Goal: Task Accomplishment & Management: Use online tool/utility

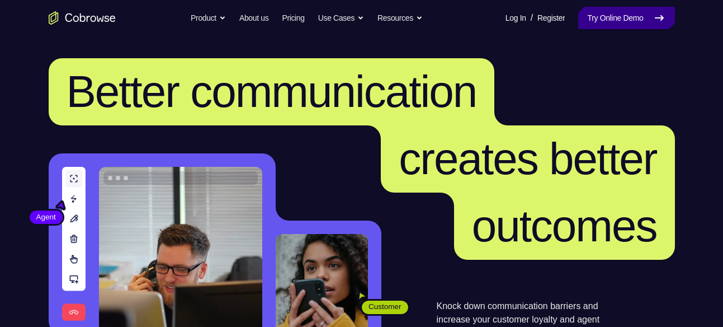
click at [636, 18] on link "Try Online Demo" at bounding box center [626, 18] width 96 height 22
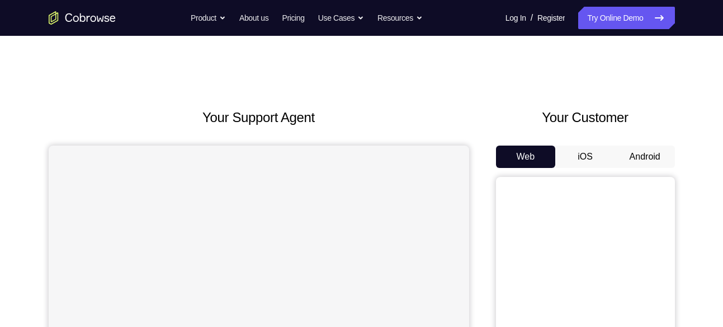
click at [639, 158] on button "Android" at bounding box center [645, 156] width 60 height 22
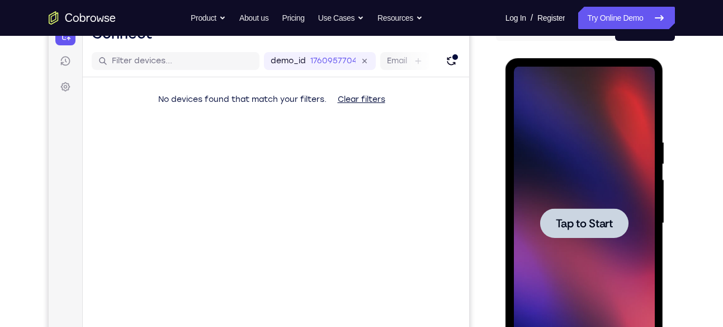
click at [598, 193] on div at bounding box center [584, 223] width 141 height 313
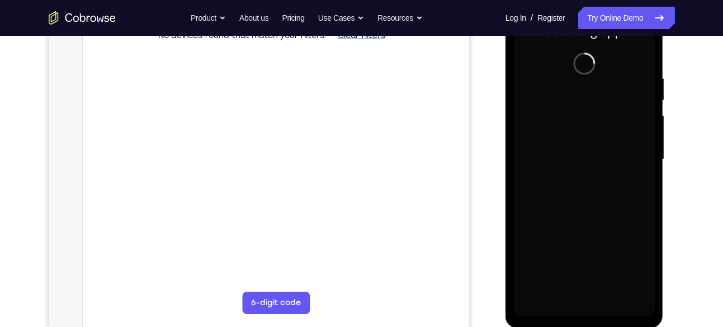
scroll to position [191, 0]
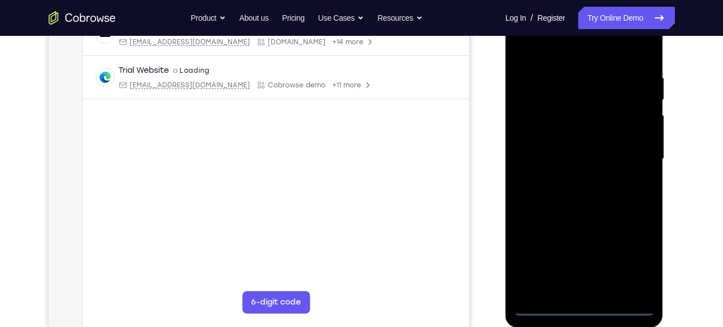
click at [587, 309] on div at bounding box center [584, 158] width 141 height 313
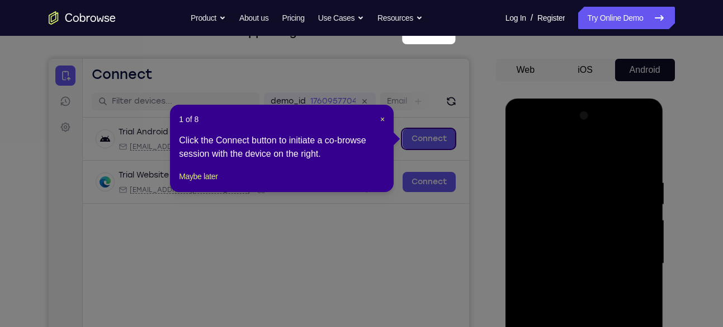
scroll to position [83, 0]
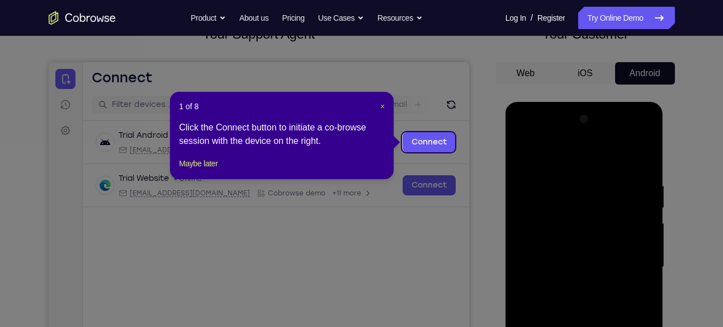
click at [382, 102] on span "×" at bounding box center [382, 106] width 4 height 9
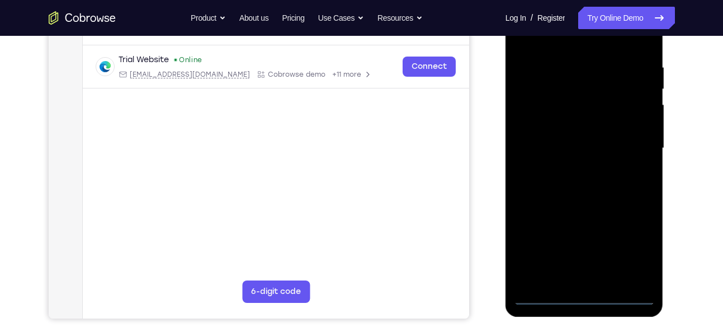
scroll to position [202, 0]
click at [584, 277] on div at bounding box center [584, 147] width 141 height 313
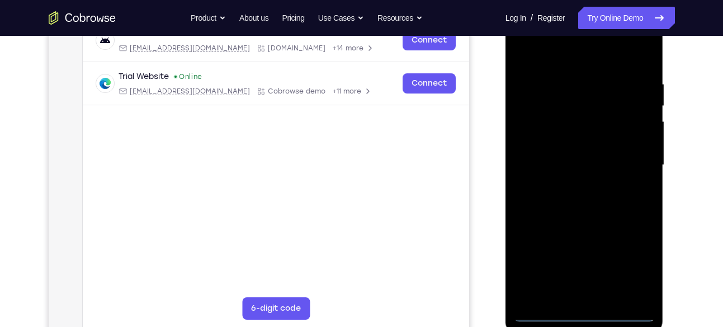
scroll to position [185, 0]
click at [639, 292] on div at bounding box center [584, 165] width 141 height 313
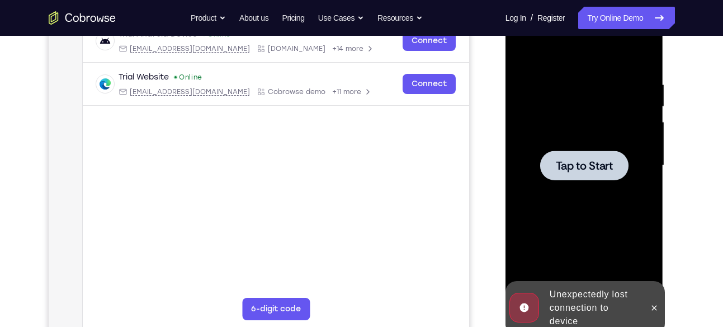
click at [574, 167] on span "Tap to Start" at bounding box center [584, 165] width 57 height 11
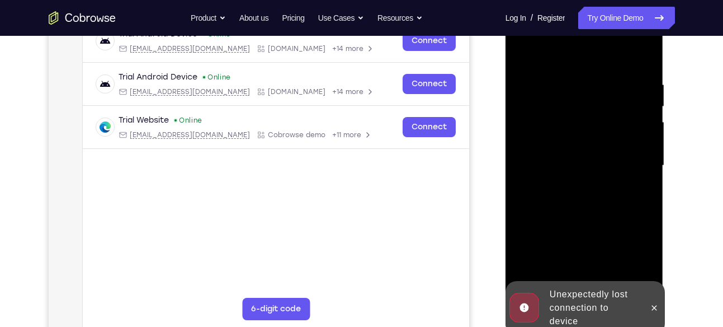
click at [672, 188] on div at bounding box center [585, 164] width 179 height 344
click at [652, 306] on icon at bounding box center [654, 307] width 9 height 9
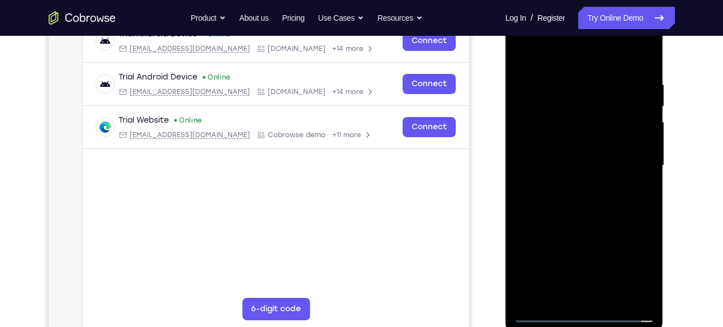
click at [588, 314] on div at bounding box center [584, 165] width 141 height 313
click at [581, 313] on div at bounding box center [584, 165] width 141 height 313
click at [579, 291] on div at bounding box center [584, 165] width 141 height 313
click at [640, 292] on div at bounding box center [584, 165] width 141 height 313
click at [573, 185] on div at bounding box center [584, 165] width 141 height 313
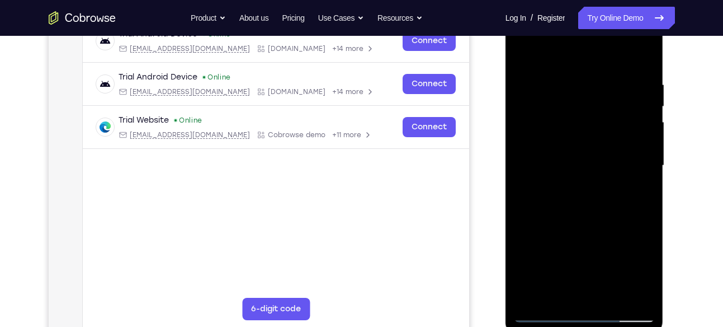
click at [588, 152] on div at bounding box center [584, 165] width 141 height 313
click at [576, 142] on div at bounding box center [584, 165] width 141 height 313
click at [567, 166] on div at bounding box center [584, 165] width 141 height 313
click at [582, 220] on div at bounding box center [584, 165] width 141 height 313
click at [640, 53] on div at bounding box center [584, 165] width 141 height 313
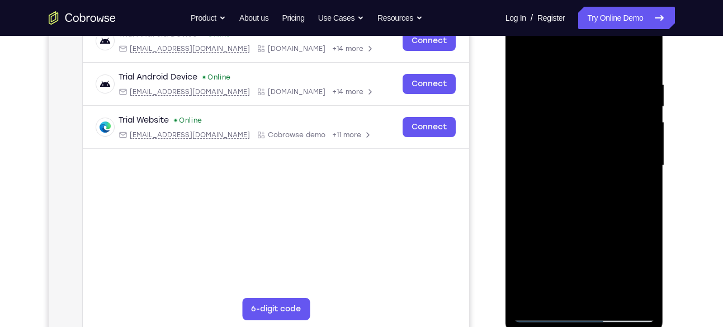
click at [650, 52] on div at bounding box center [584, 165] width 141 height 313
click at [589, 79] on div at bounding box center [584, 165] width 141 height 313
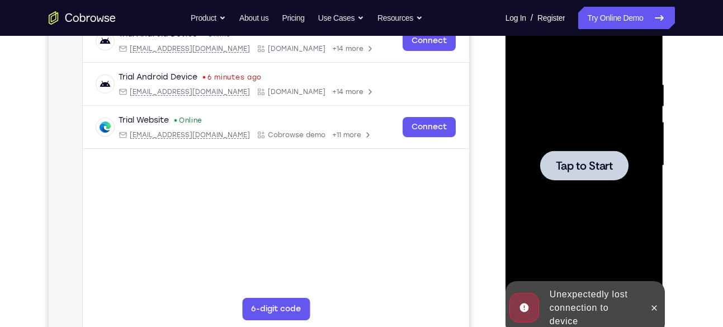
click at [586, 179] on div at bounding box center [584, 165] width 88 height 30
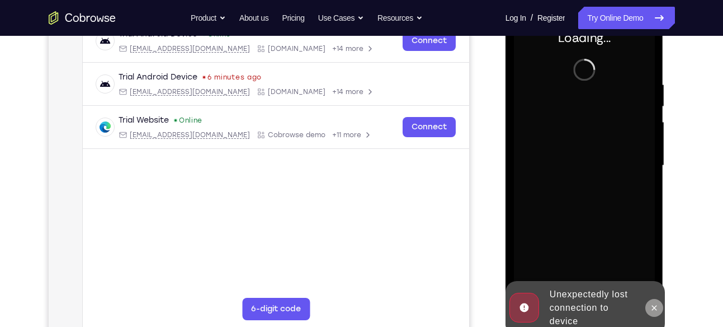
click at [657, 305] on icon at bounding box center [654, 307] width 5 height 5
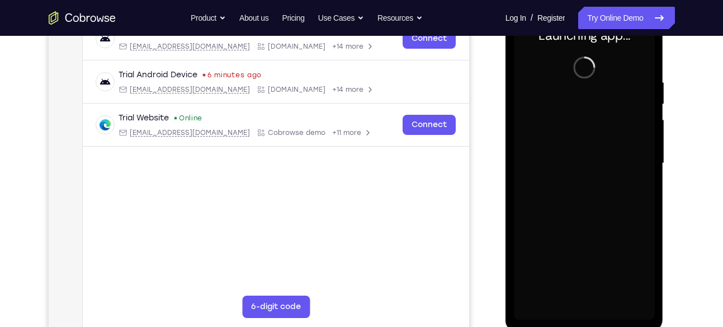
scroll to position [202, 0]
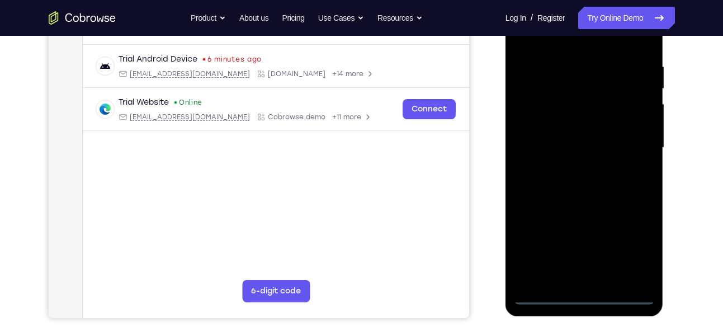
click at [584, 294] on div at bounding box center [584, 147] width 141 height 313
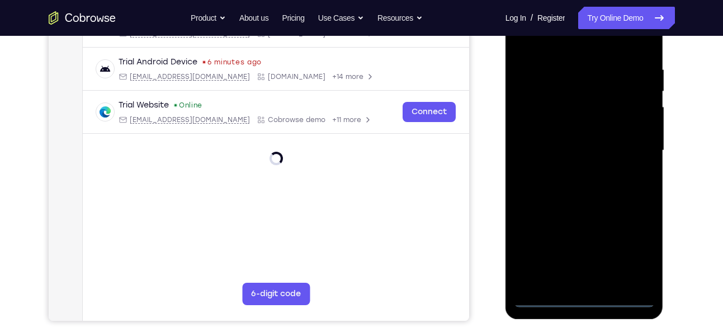
click at [584, 299] on div at bounding box center [584, 150] width 141 height 313
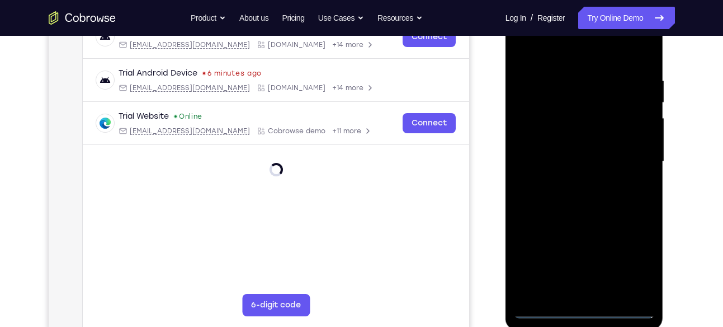
scroll to position [188, 0]
click at [581, 288] on div at bounding box center [584, 162] width 141 height 313
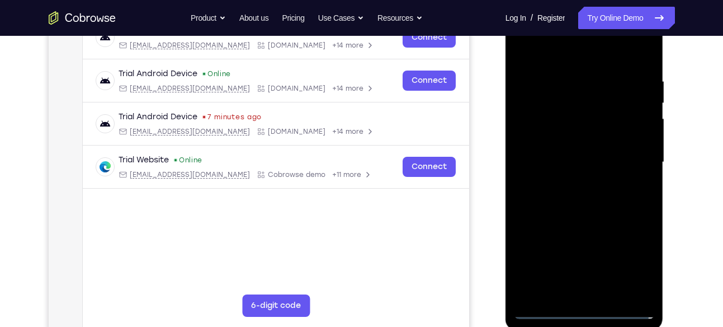
click at [648, 293] on div at bounding box center [584, 162] width 141 height 313
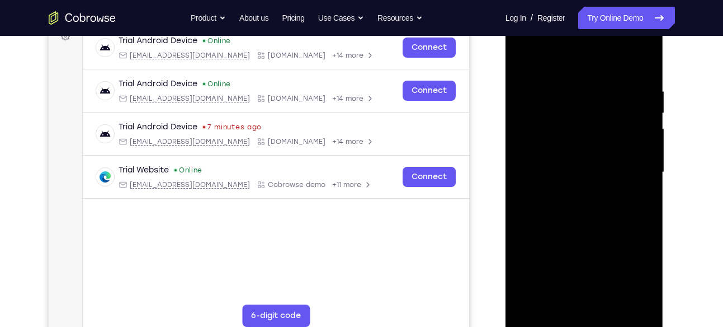
scroll to position [177, 0]
click at [573, 190] on div at bounding box center [584, 172] width 141 height 313
click at [593, 161] on div at bounding box center [584, 172] width 141 height 313
click at [593, 148] on div at bounding box center [584, 172] width 141 height 313
click at [574, 172] on div at bounding box center [584, 172] width 141 height 313
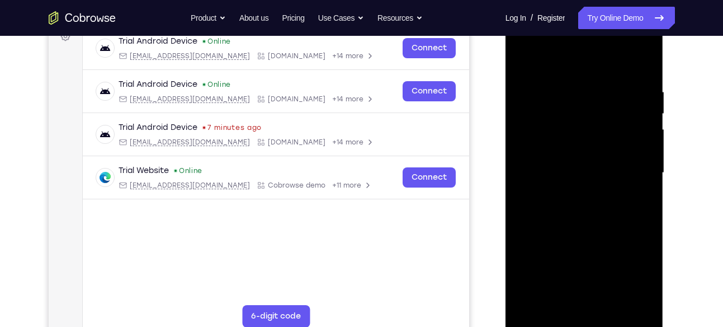
click at [579, 225] on div at bounding box center [584, 172] width 141 height 313
click at [638, 62] on div at bounding box center [584, 172] width 141 height 313
click at [642, 304] on div at bounding box center [584, 172] width 141 height 313
